Goal: Task Accomplishment & Management: Manage account settings

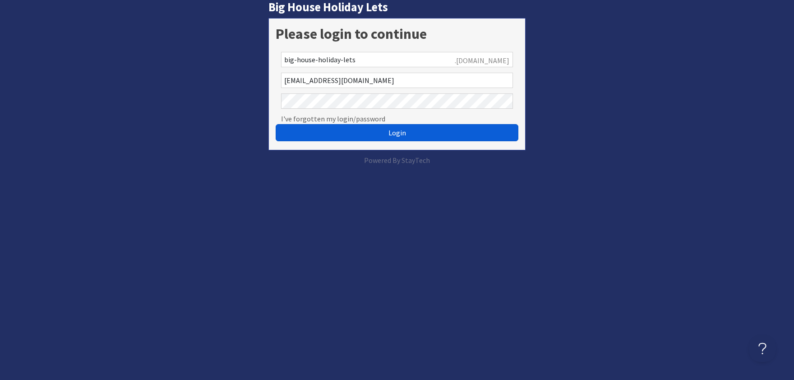
click at [404, 137] on span "Login" at bounding box center [398, 132] width 18 height 9
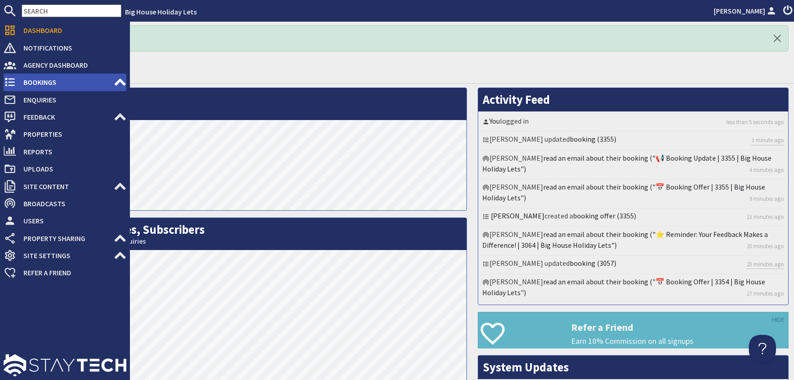
click at [45, 83] on span "Bookings" at bounding box center [64, 82] width 97 height 14
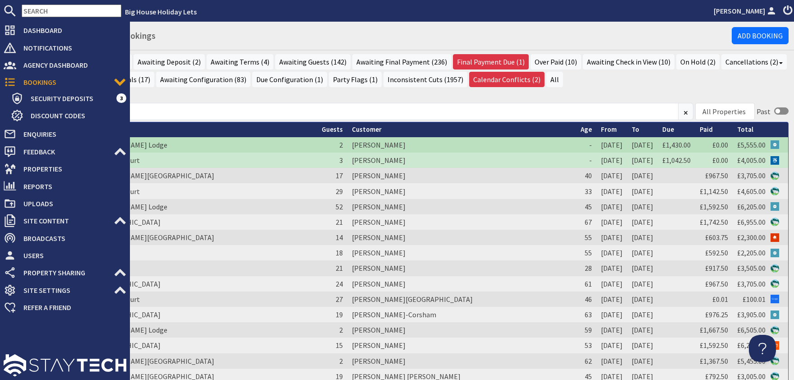
click at [0, 184] on div "Dashboard Notifications 0 Agency Dashboard Bookings 0 Security Deposits 3 Disco…" at bounding box center [65, 169] width 130 height 294
click at [0, 234] on div "Dashboard Notifications 0 Agency Dashboard Bookings 0 Security Deposits 3 Disco…" at bounding box center [65, 169] width 130 height 294
click at [72, 229] on li "Site Content Blog Articles Extras Links Homepage Snippets Chargeable Extras" at bounding box center [65, 220] width 123 height 17
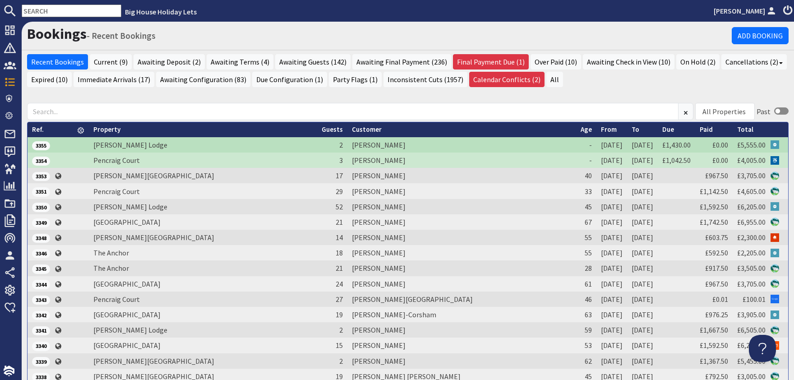
click at [236, 31] on h1 "Bookings - Recent Bookings" at bounding box center [379, 33] width 705 height 17
click at [172, 102] on div "All Properties [PERSON_NAME][GEOGRAPHIC_DATA] [PERSON_NAME][GEOGRAPHIC_DATA][PE…" at bounding box center [408, 111] width 762 height 21
